Goal: Task Accomplishment & Management: Manage account settings

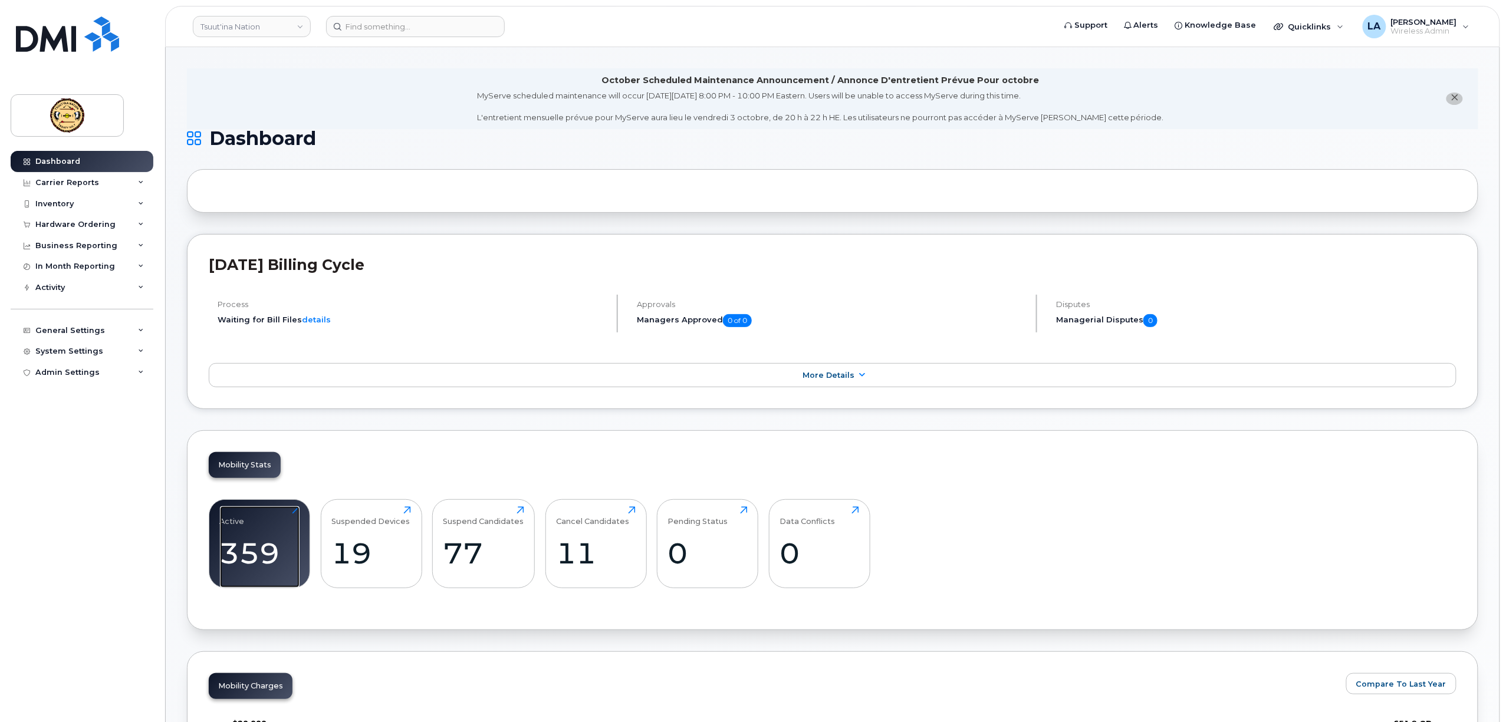
drag, startPoint x: 266, startPoint y: 555, endPoint x: 77, endPoint y: 550, distance: 189.9
click at [265, 555] on div "359" at bounding box center [260, 553] width 80 height 35
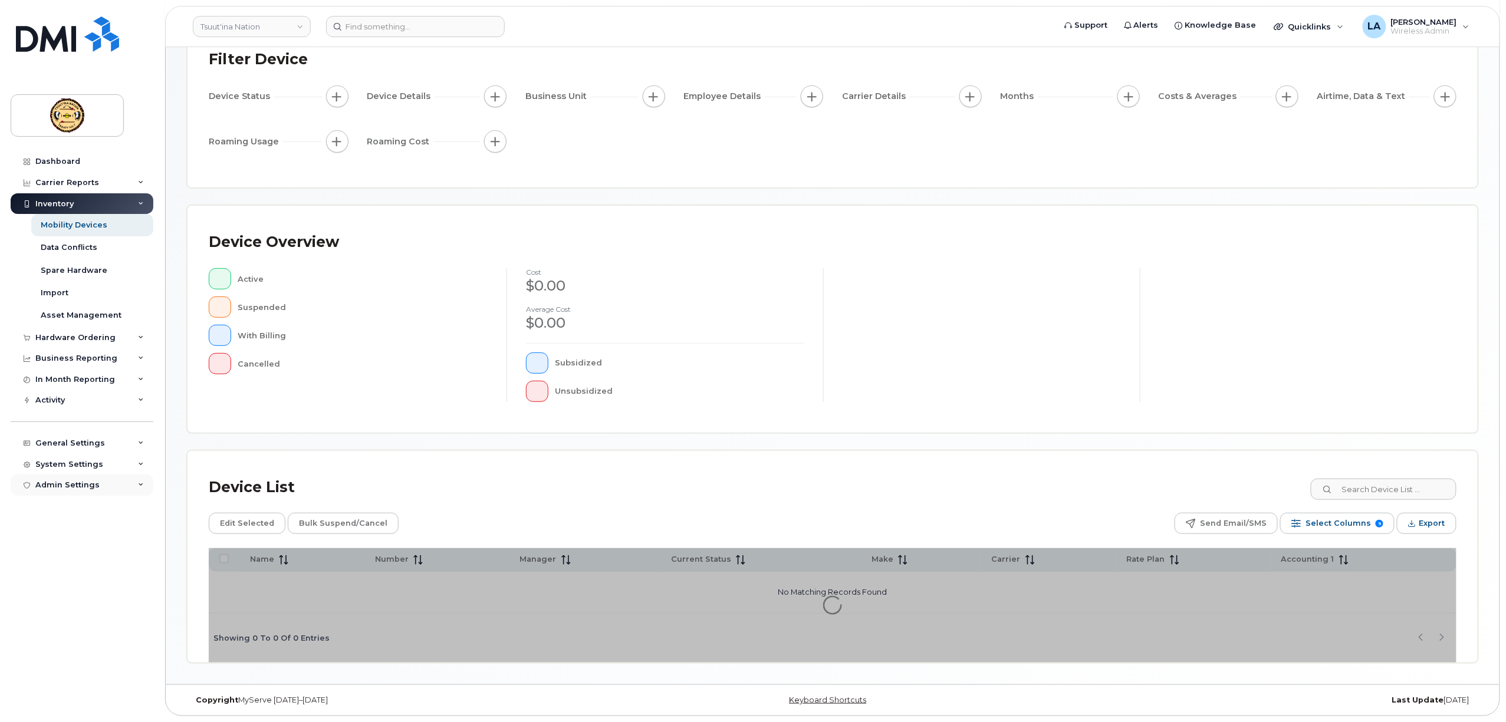
scroll to position [90, 0]
click at [52, 160] on div "Dashboard" at bounding box center [57, 161] width 45 height 9
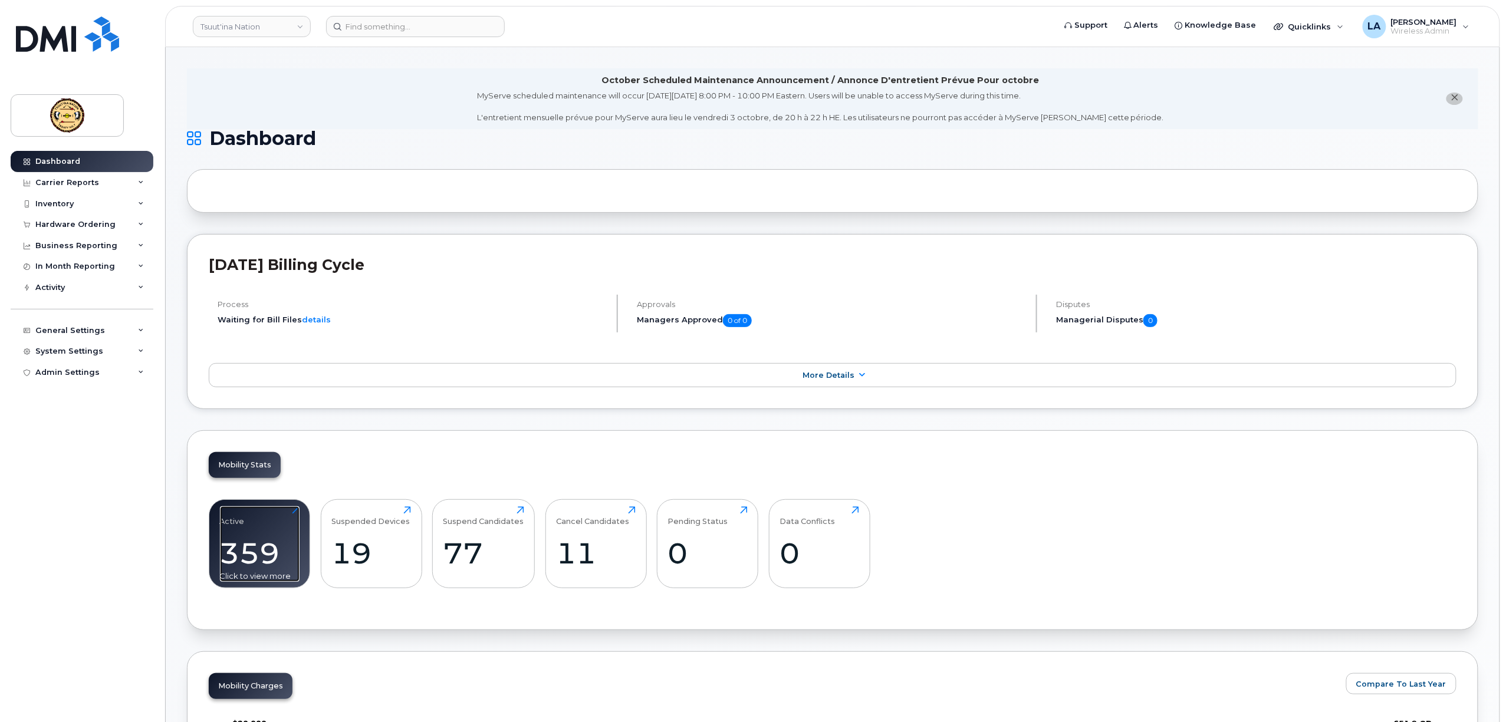
click at [251, 546] on div "359" at bounding box center [260, 553] width 80 height 35
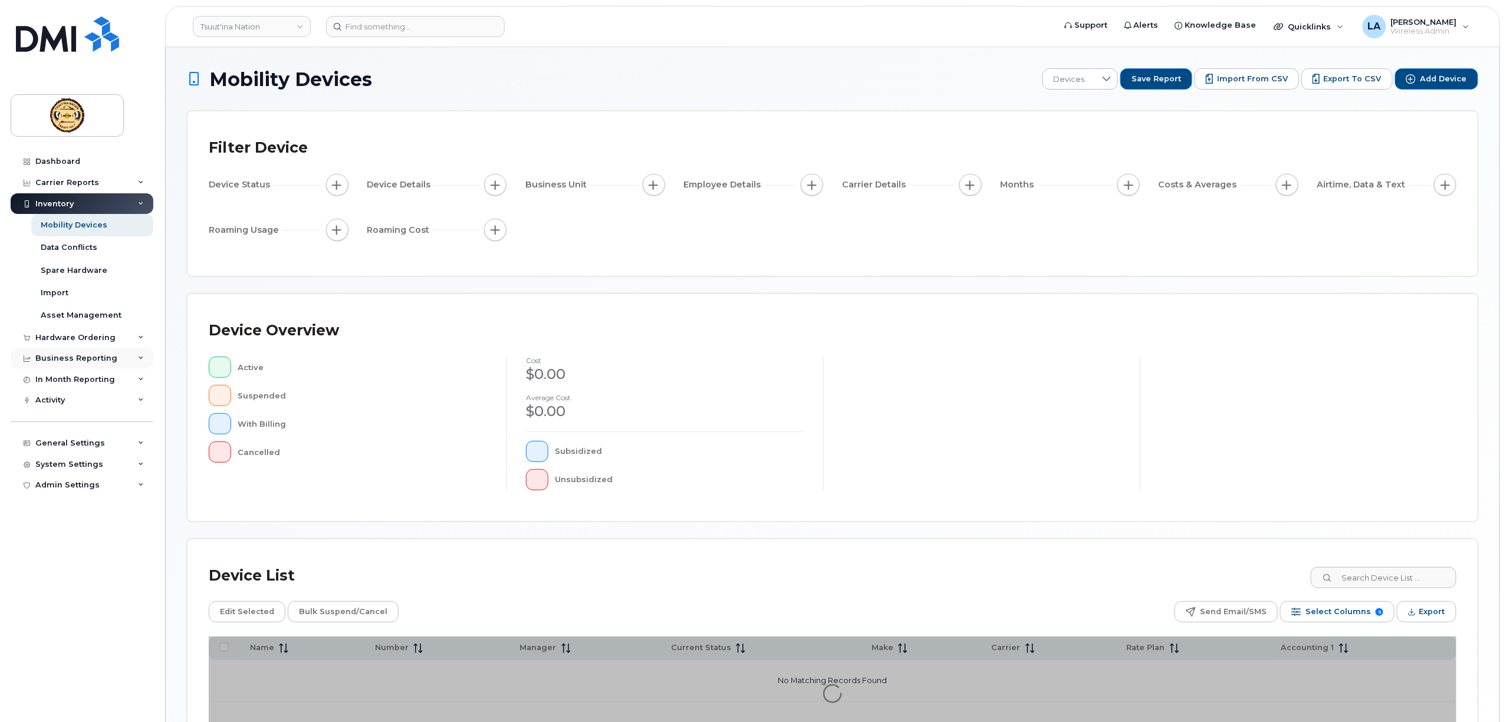
scroll to position [90, 0]
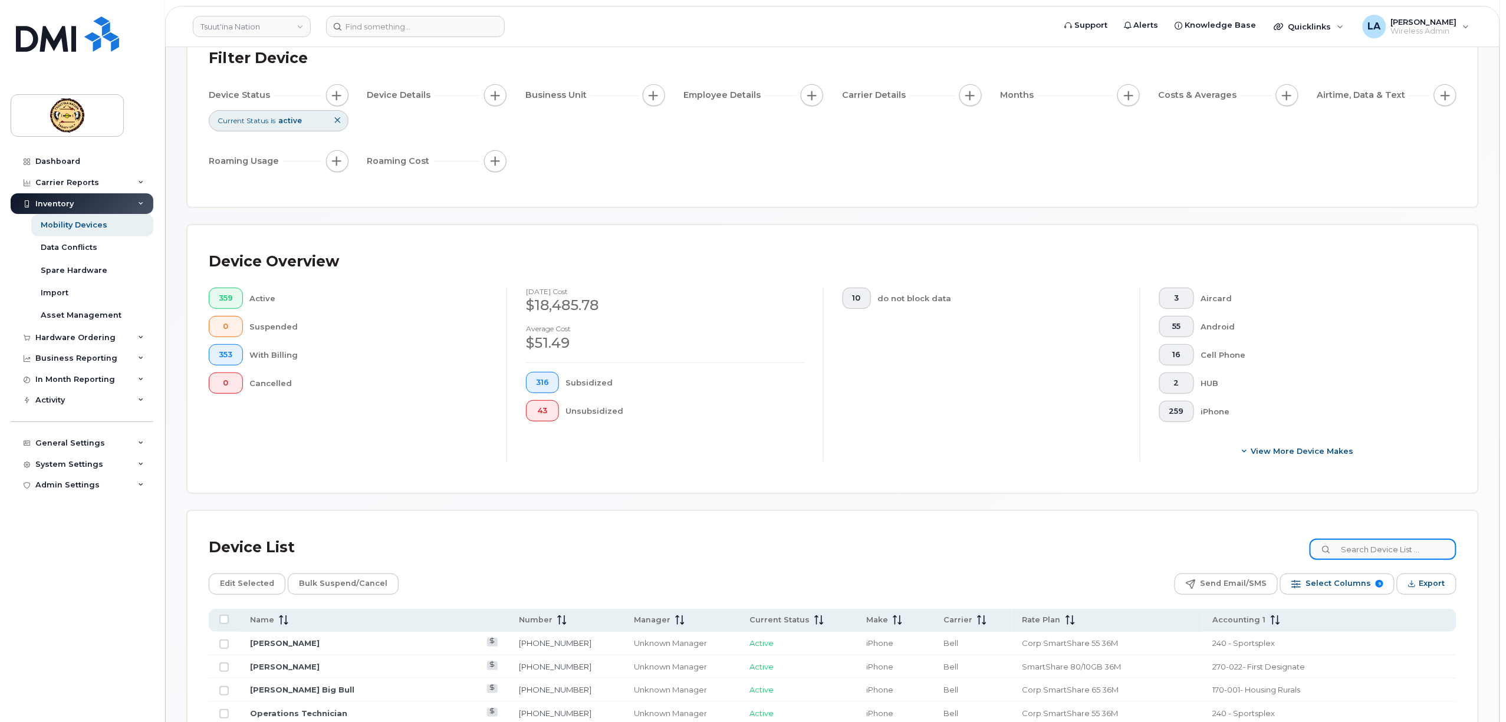
click at [1365, 554] on input at bounding box center [1382, 549] width 147 height 21
paste input "5874344822"
type input "5874344822"
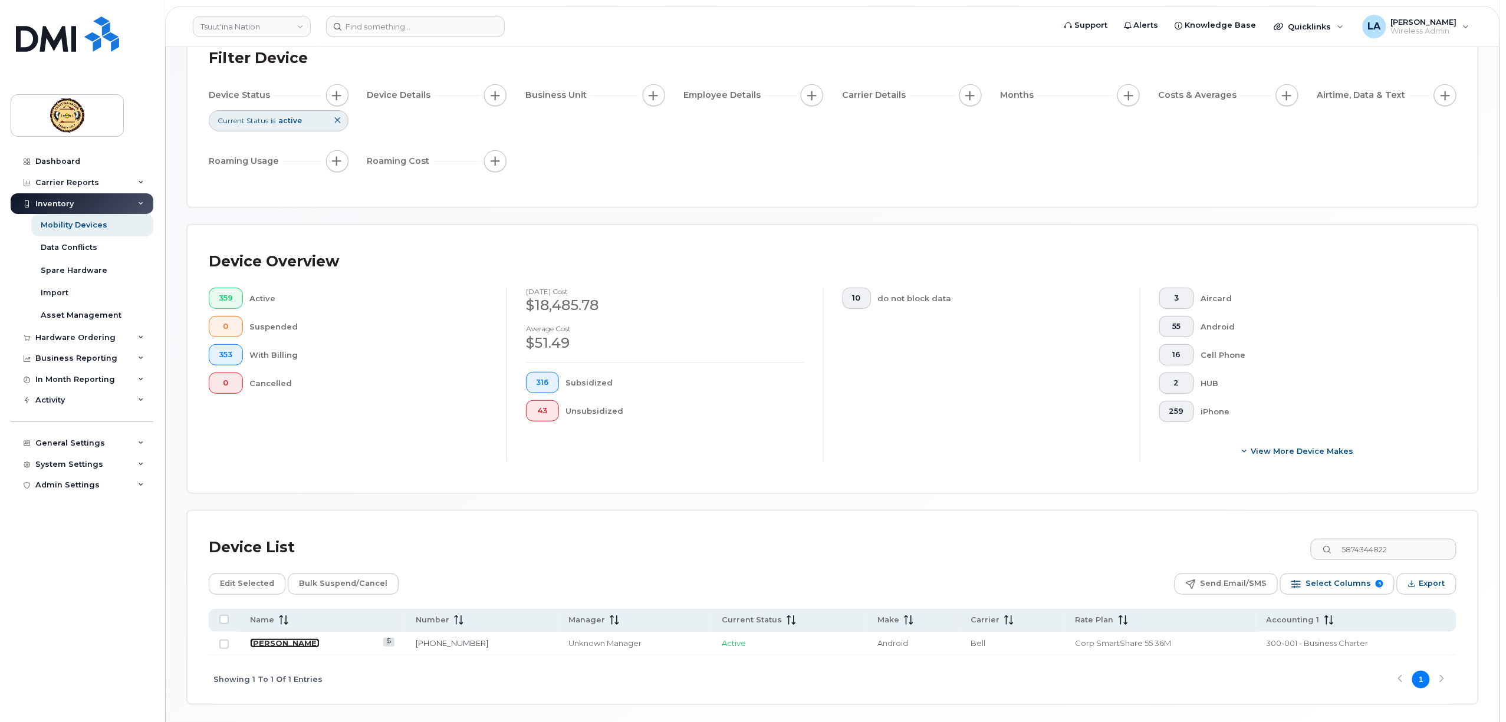
click at [291, 643] on link "Shirley Roshuk" at bounding box center [285, 642] width 70 height 9
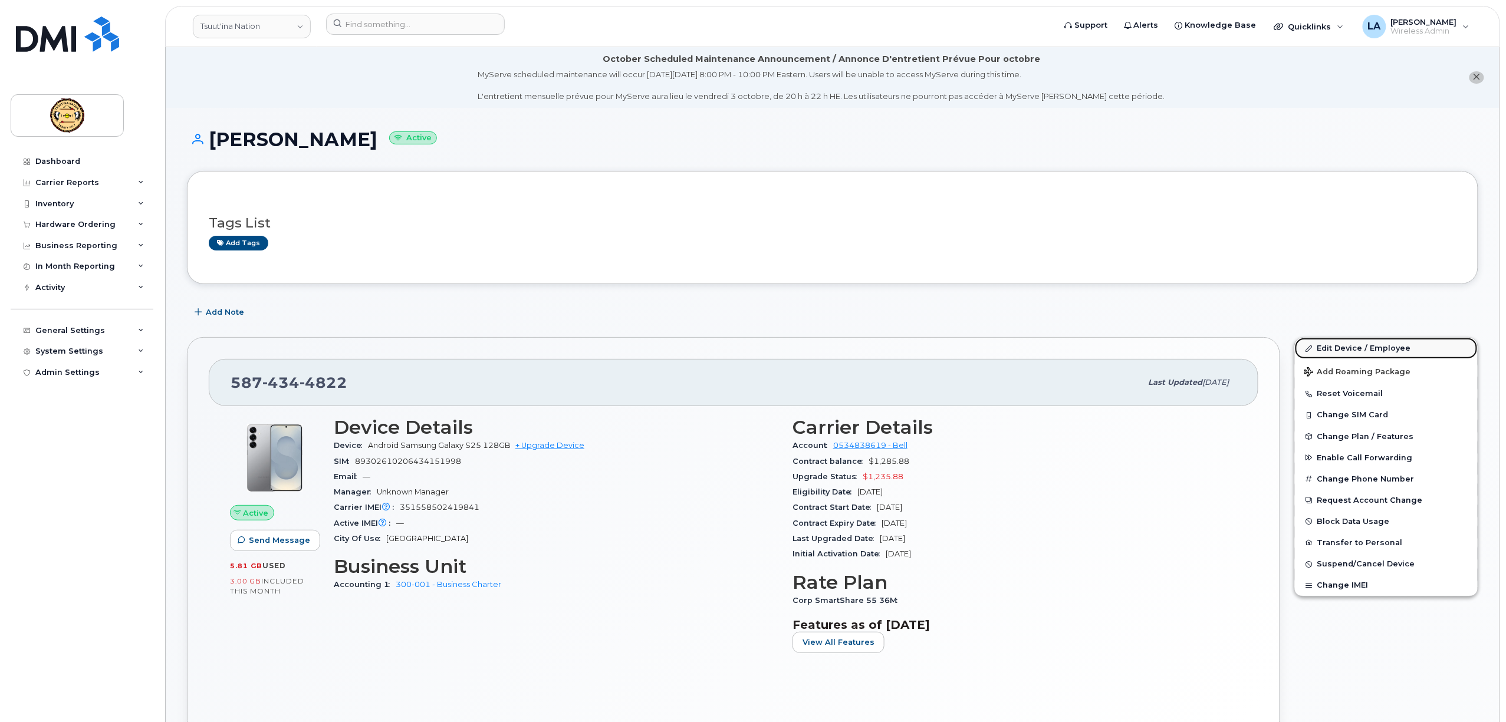
click at [1336, 347] on link "Edit Device / Employee" at bounding box center [1386, 348] width 183 height 21
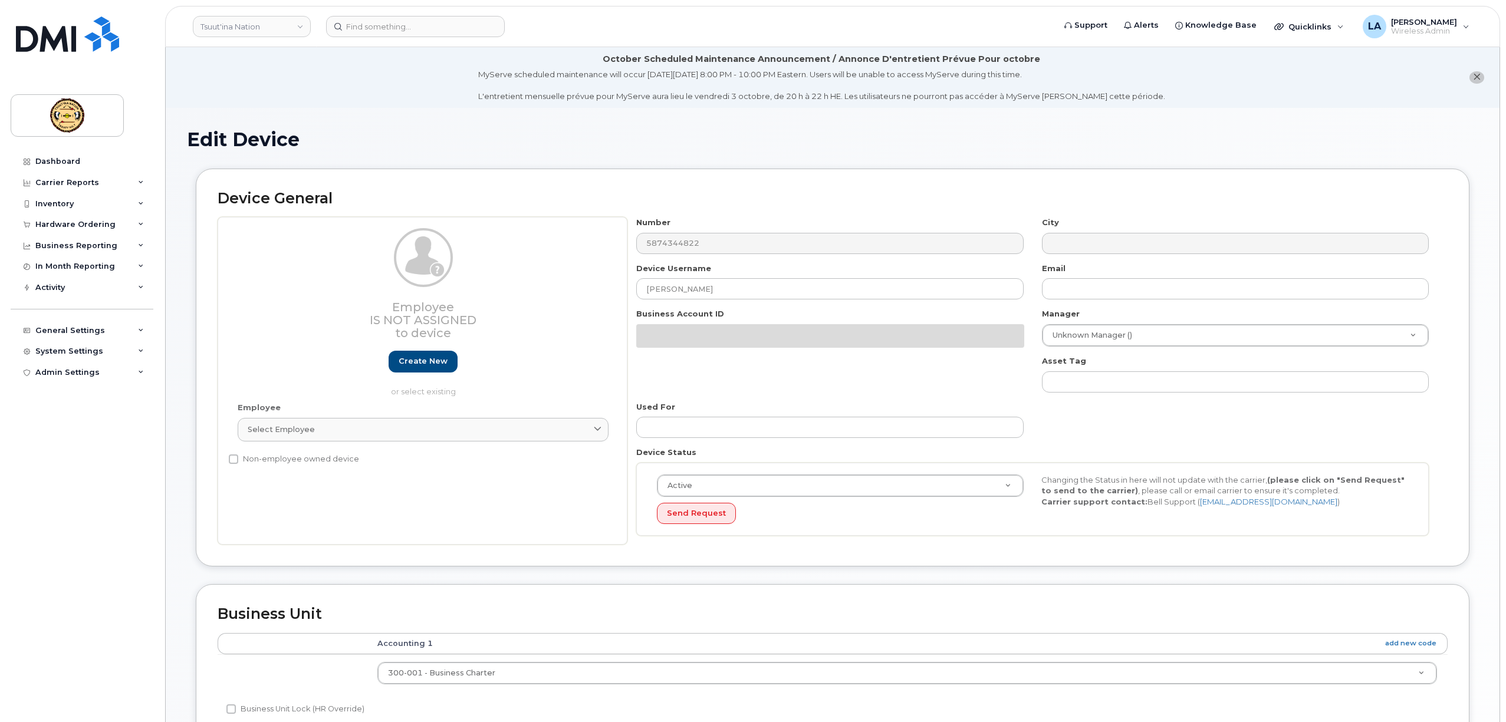
select select "161586"
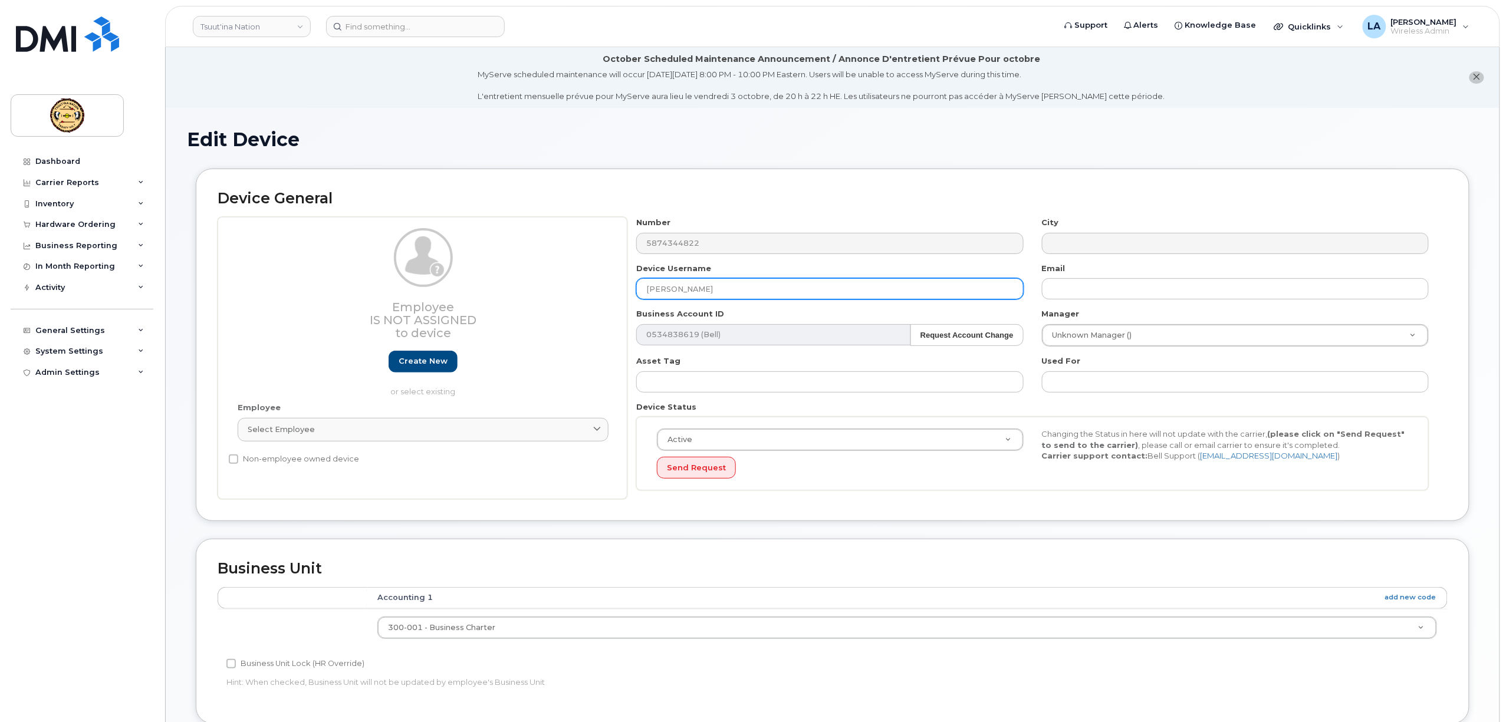
drag, startPoint x: 668, startPoint y: 290, endPoint x: 512, endPoint y: 277, distance: 156.8
click at [512, 277] on div "Employee Is not assigned to device Create new or select existing Employee Selec…" at bounding box center [833, 358] width 1230 height 282
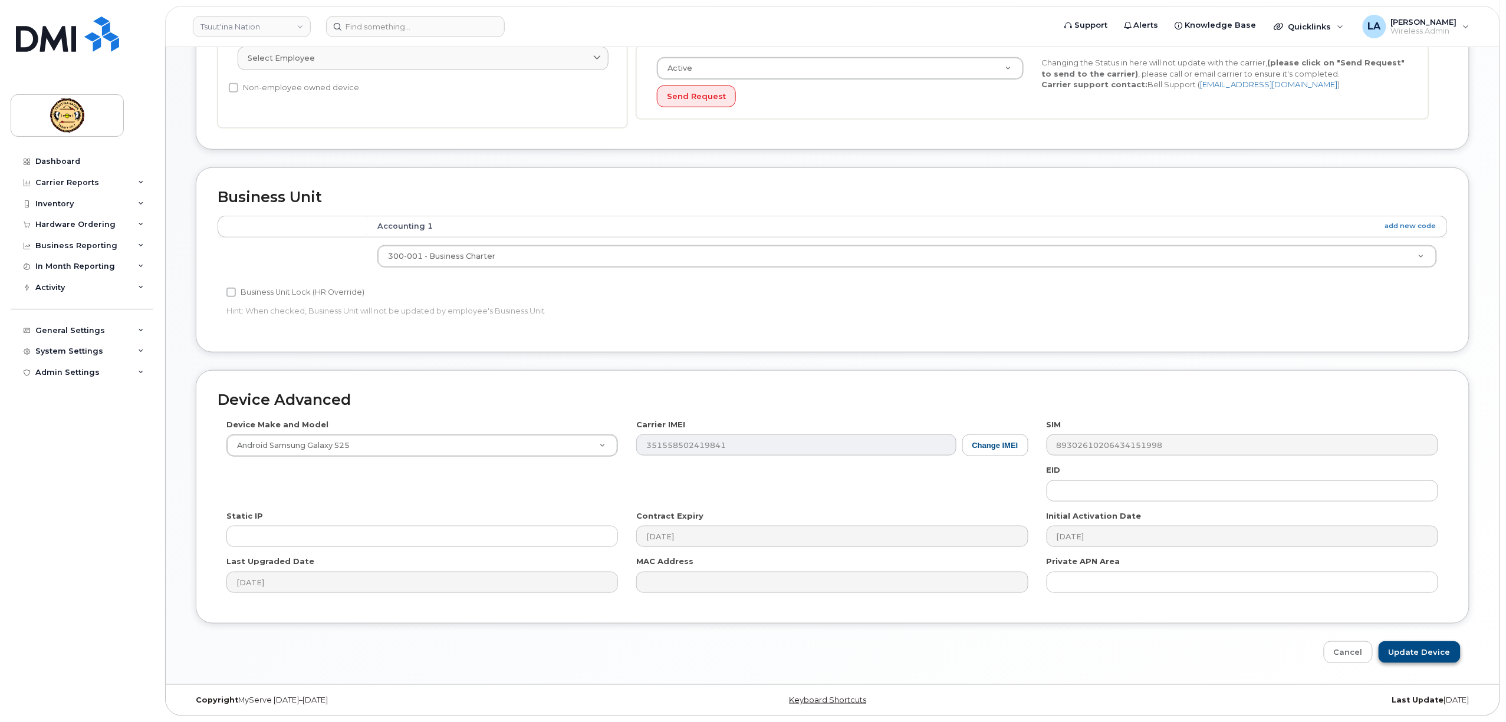
type input "Star Roshuk"
click at [1411, 648] on input "Update Device" at bounding box center [1419, 652] width 82 height 22
type input "Saving..."
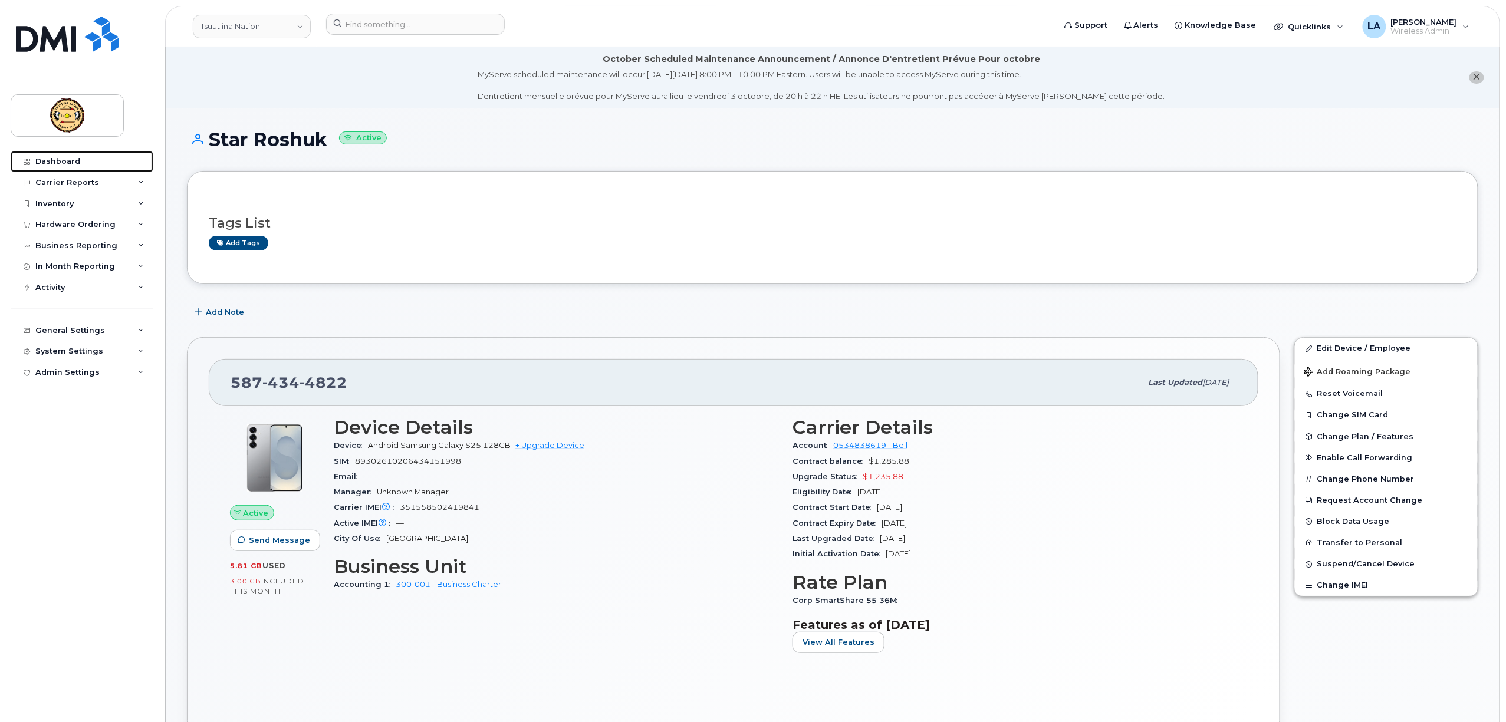
click at [50, 159] on div "Dashboard" at bounding box center [57, 161] width 45 height 9
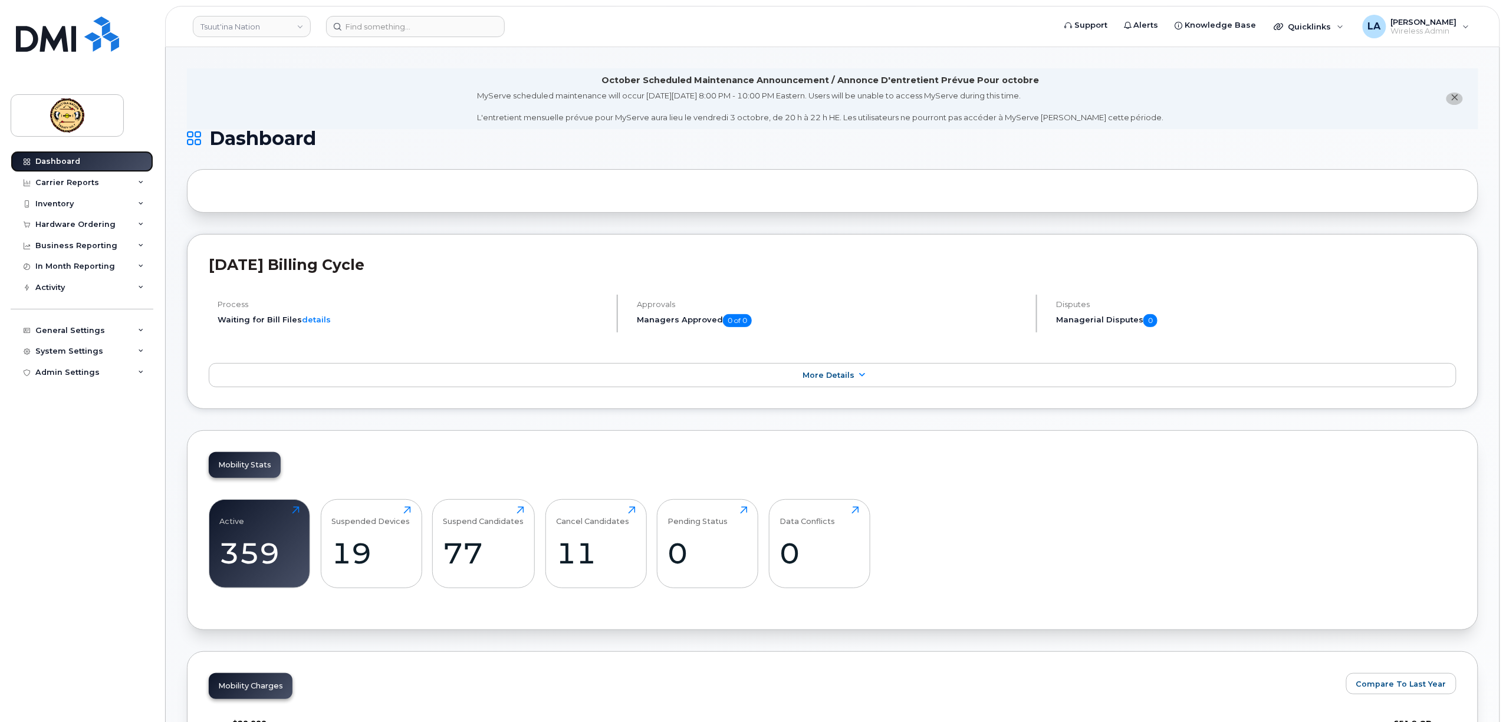
click at [52, 165] on div "Dashboard" at bounding box center [57, 161] width 45 height 9
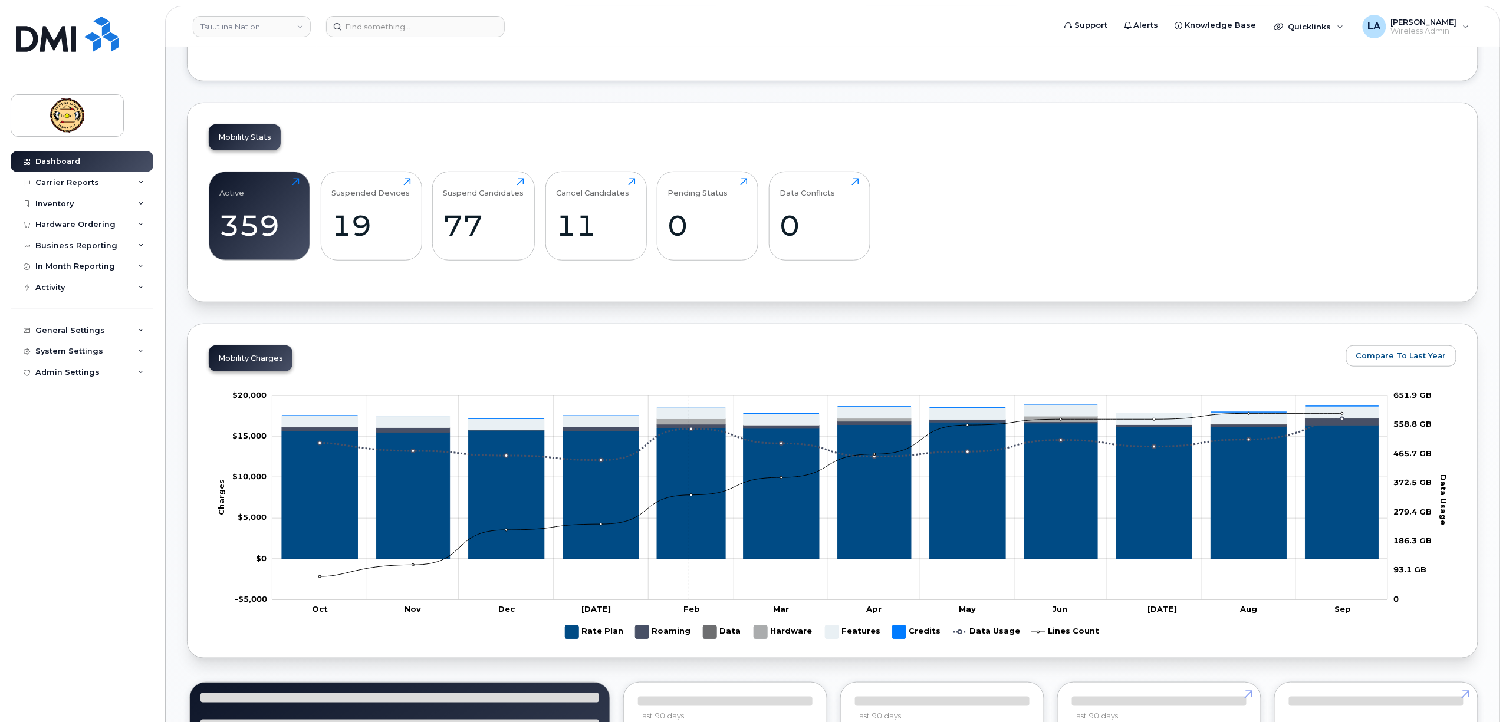
scroll to position [314, 0]
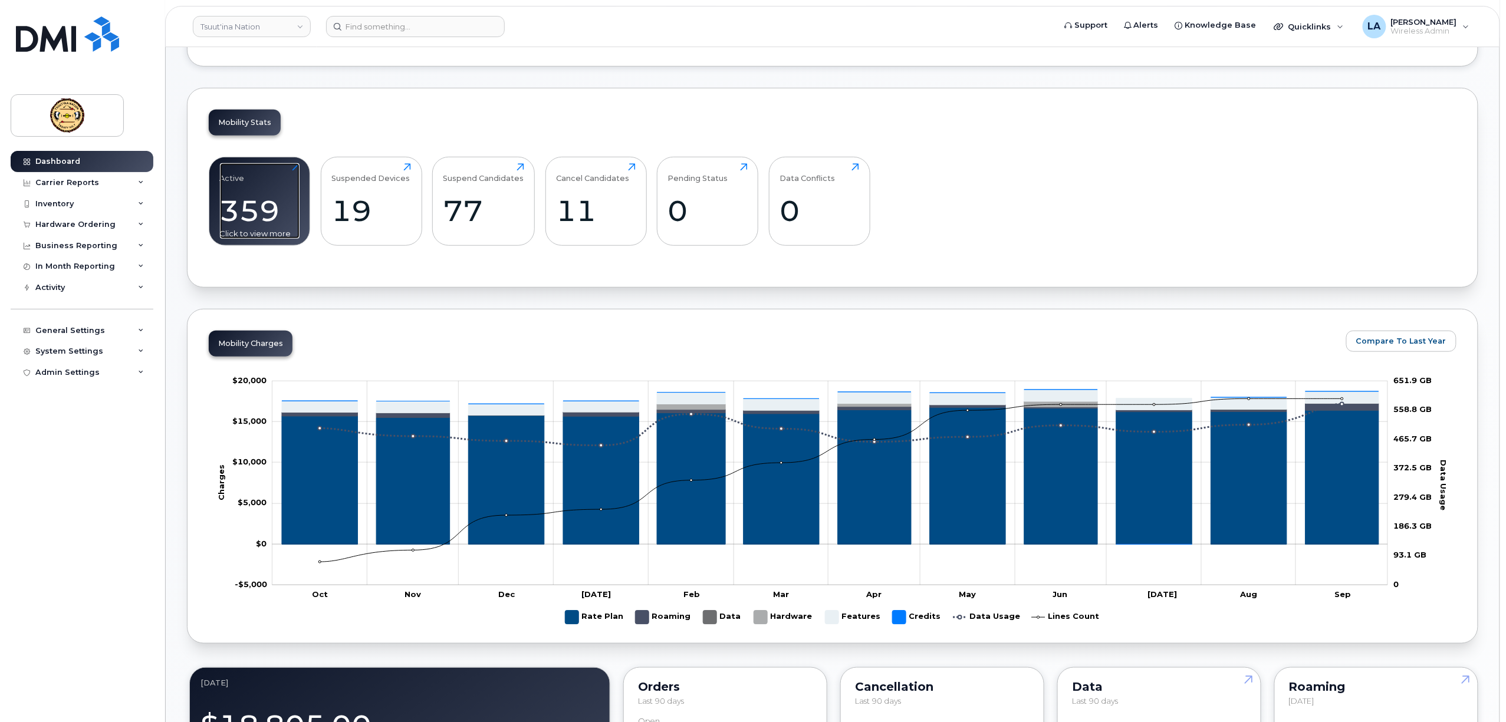
click at [264, 203] on div "359" at bounding box center [260, 210] width 80 height 35
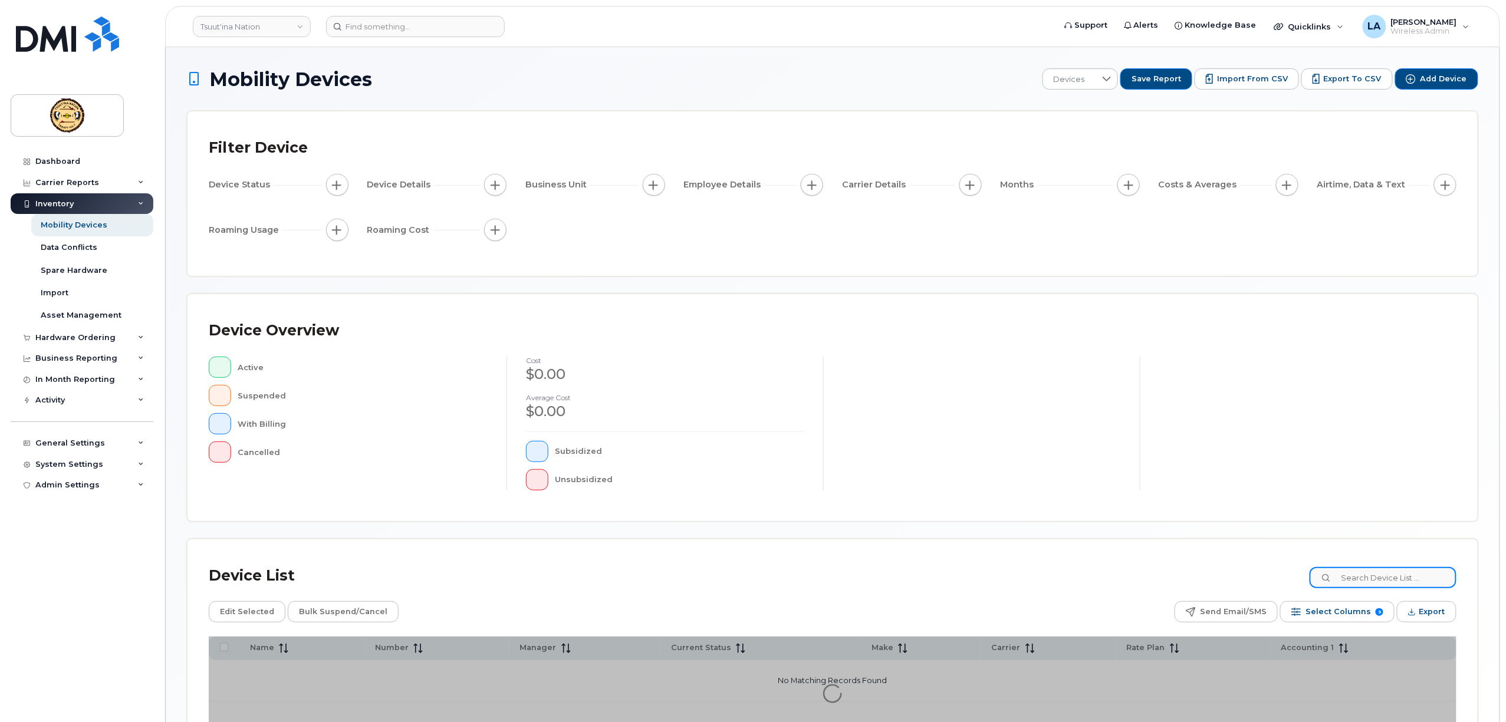
click at [1392, 574] on input at bounding box center [1382, 577] width 147 height 21
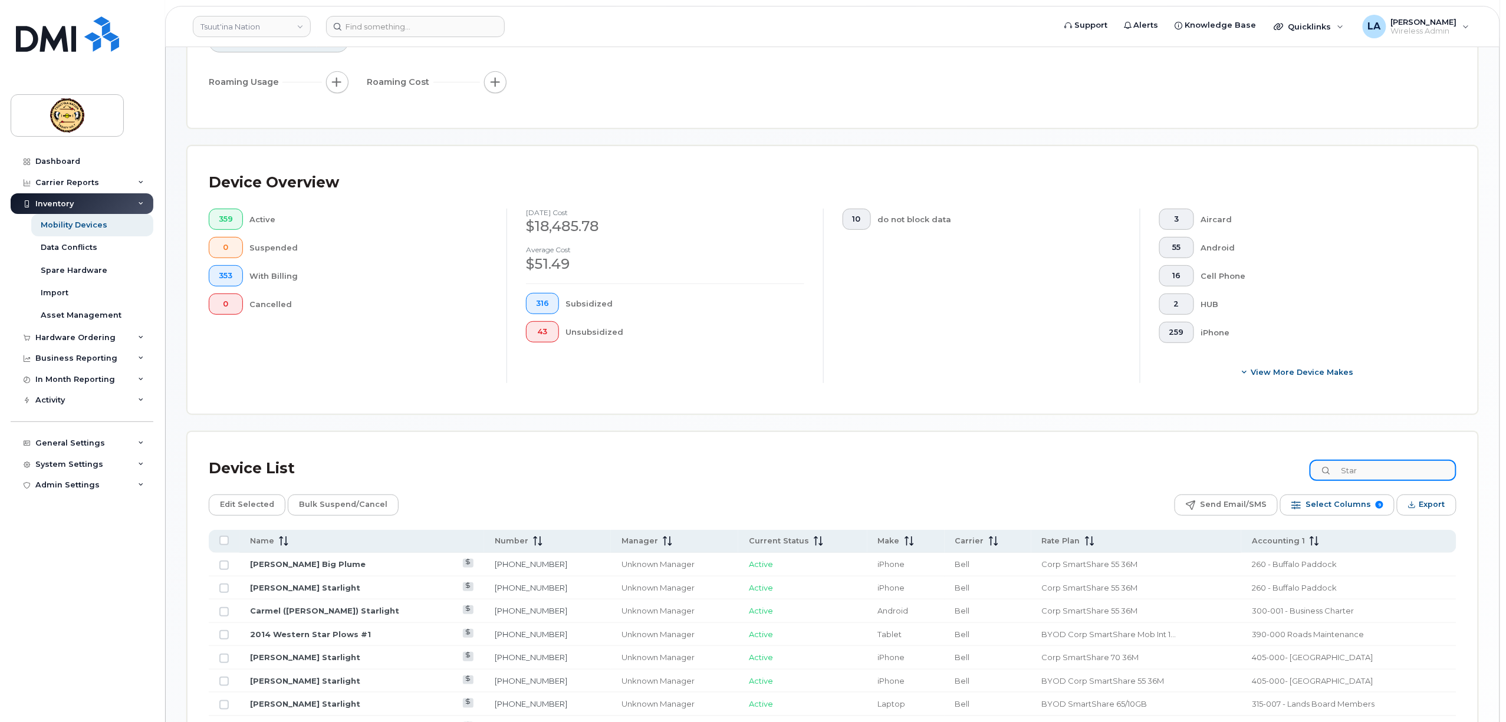
scroll to position [325, 0]
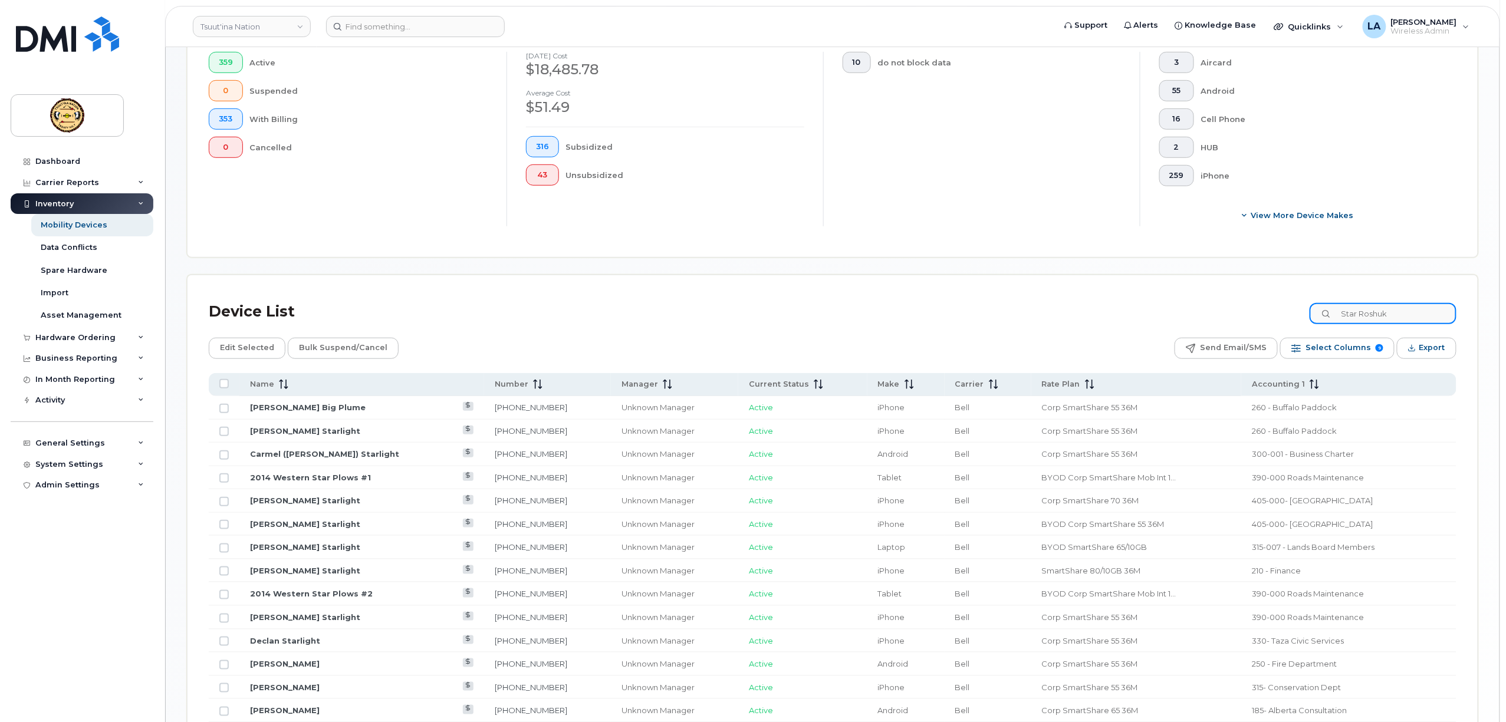
scroll to position [133, 0]
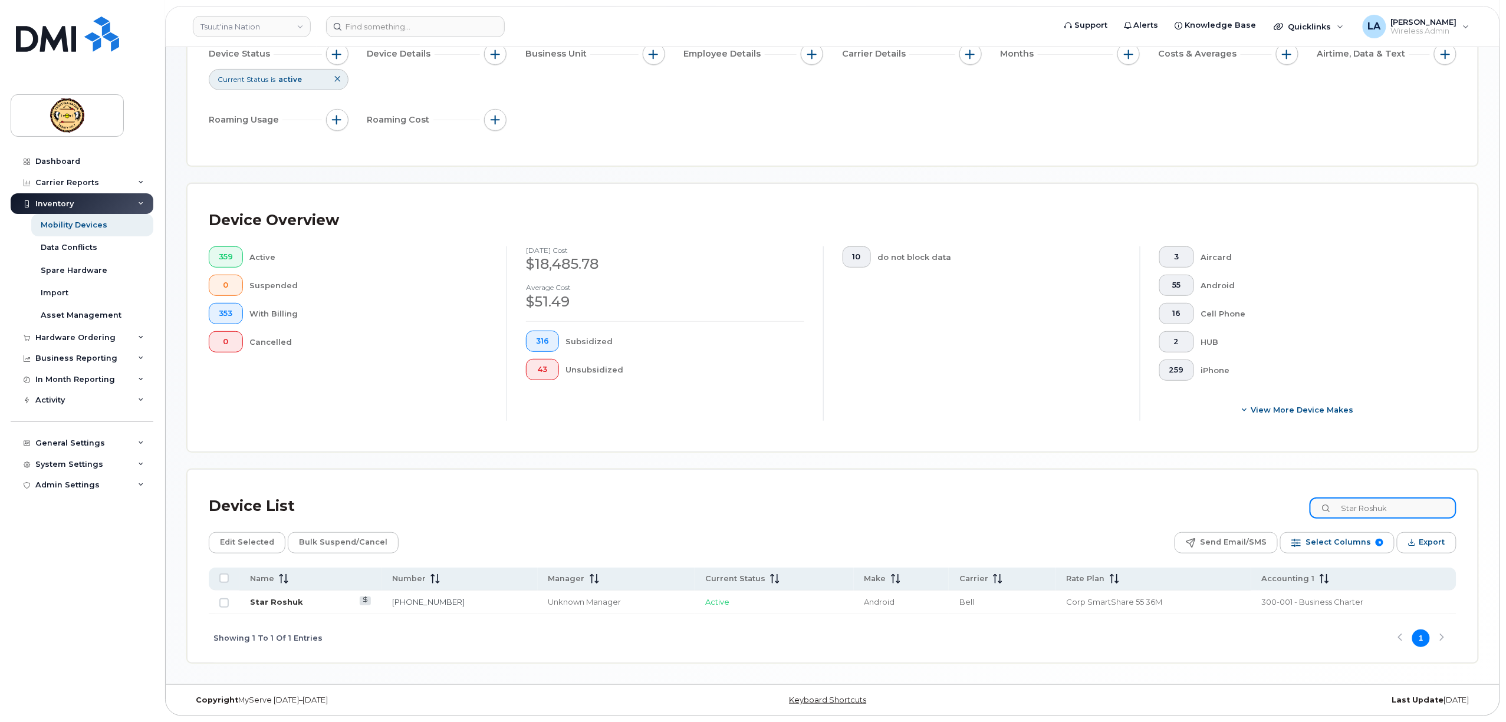
type input "Star Roshuk"
click at [277, 597] on link "Star Roshuk" at bounding box center [276, 601] width 53 height 9
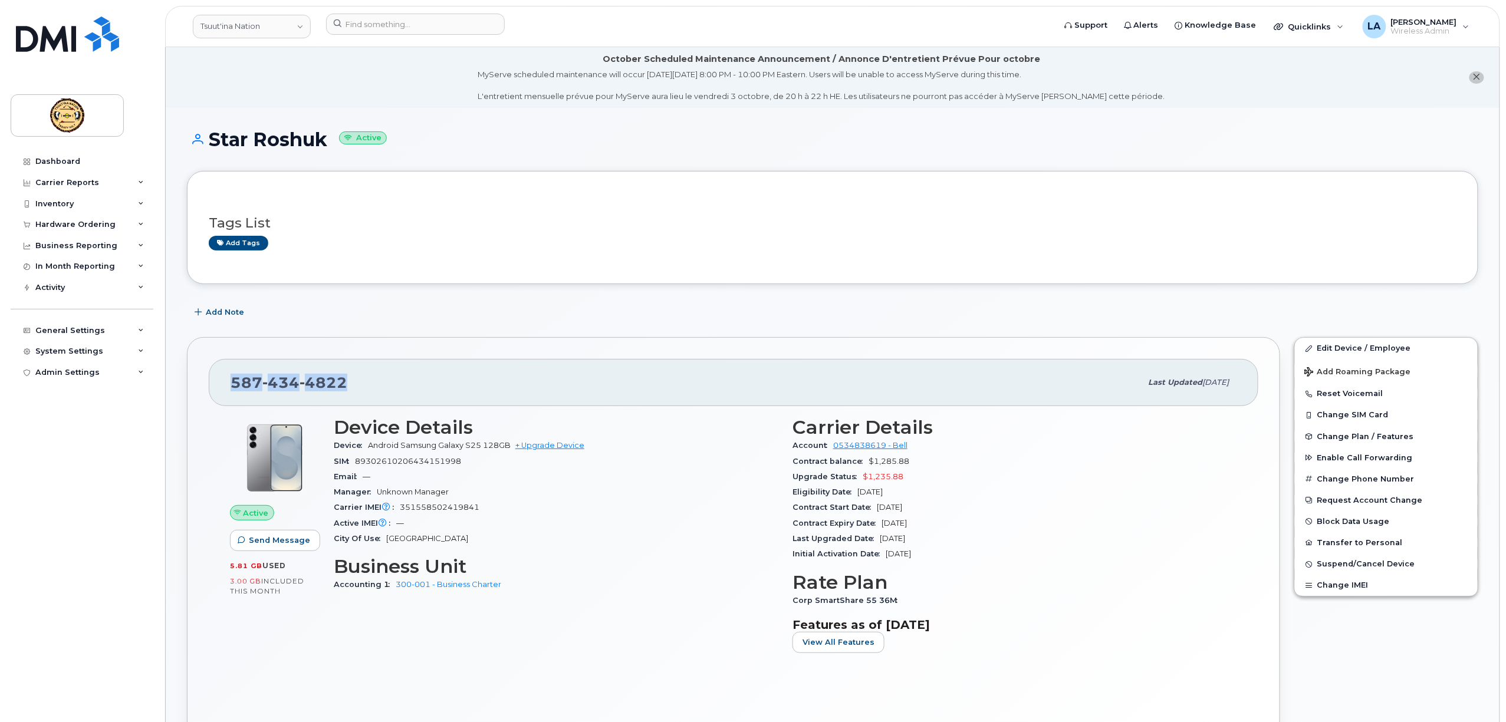
drag, startPoint x: 340, startPoint y: 387, endPoint x: 210, endPoint y: 387, distance: 129.7
click at [210, 387] on div "587 434 4822 Last updated Sep 25, 2025" at bounding box center [733, 382] width 1049 height 47
click at [50, 156] on link "Dashboard" at bounding box center [82, 161] width 143 height 21
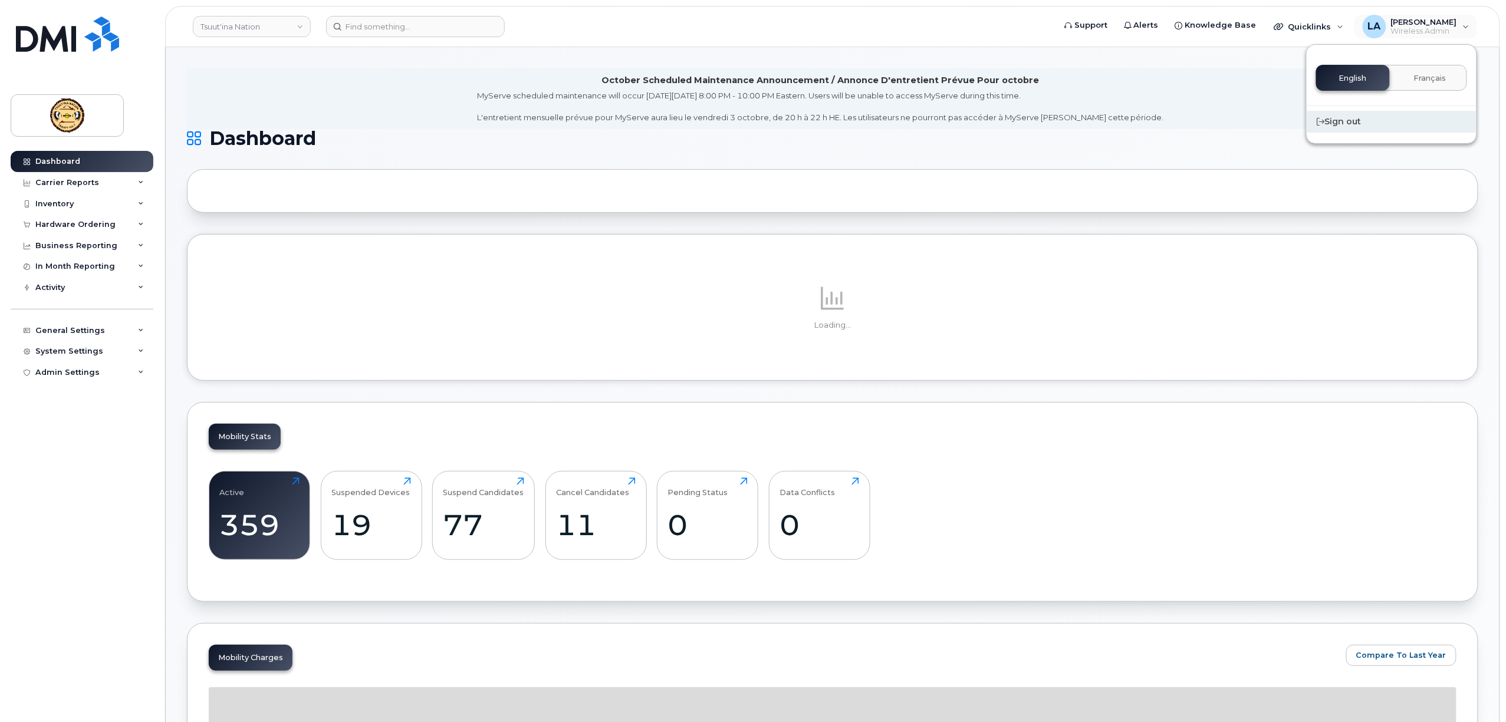
click at [1338, 118] on div "Sign out" at bounding box center [1391, 122] width 170 height 22
